Goal: Task Accomplishment & Management: Manage account settings

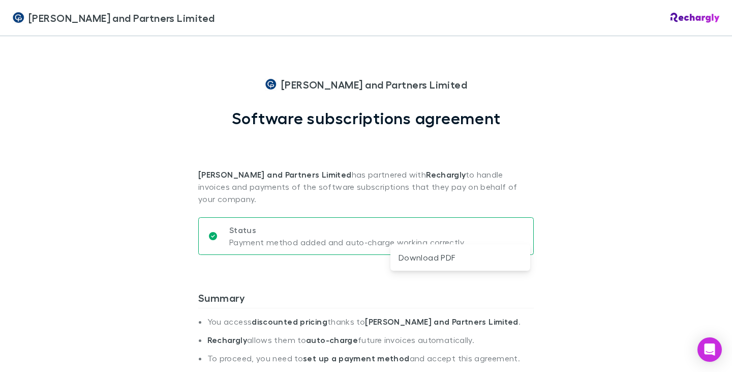
scroll to position [457, 0]
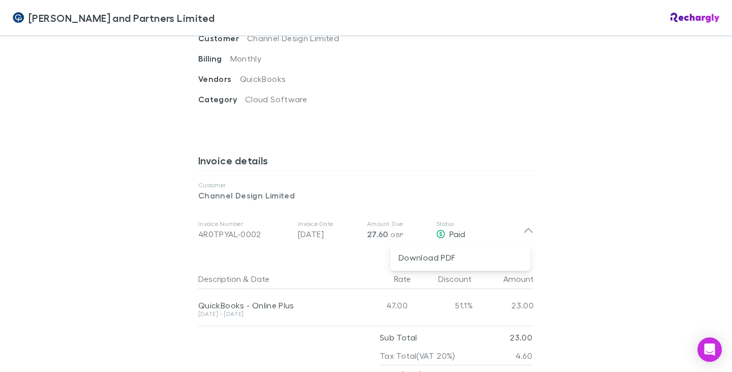
drag, startPoint x: 727, startPoint y: 152, endPoint x: 722, endPoint y: 84, distance: 67.8
click at [722, 84] on div at bounding box center [366, 186] width 732 height 372
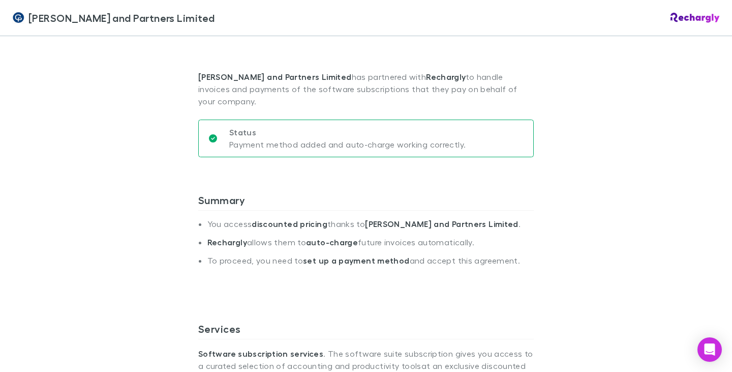
scroll to position [0, 0]
